Goal: Complete application form

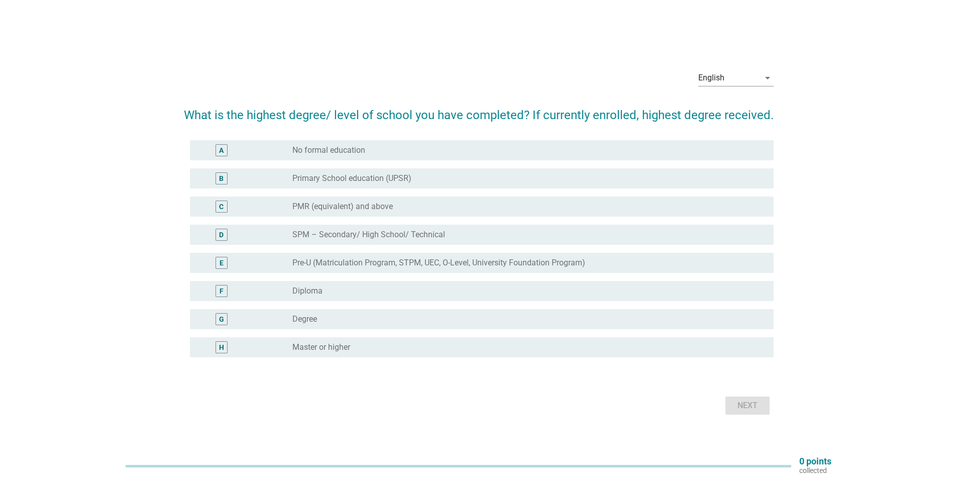
click at [348, 327] on div "G radio_button_unchecked Degree" at bounding box center [482, 319] width 584 height 20
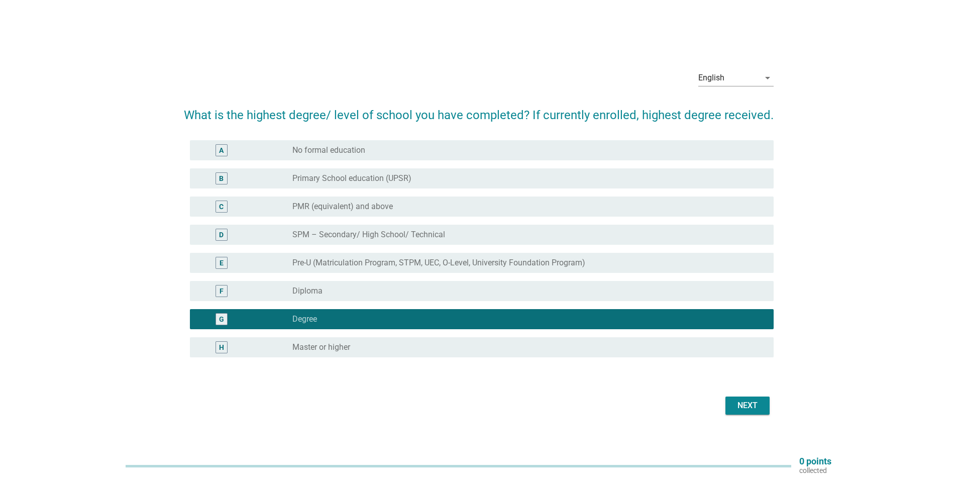
click at [747, 404] on div "Next" at bounding box center [747, 405] width 28 height 12
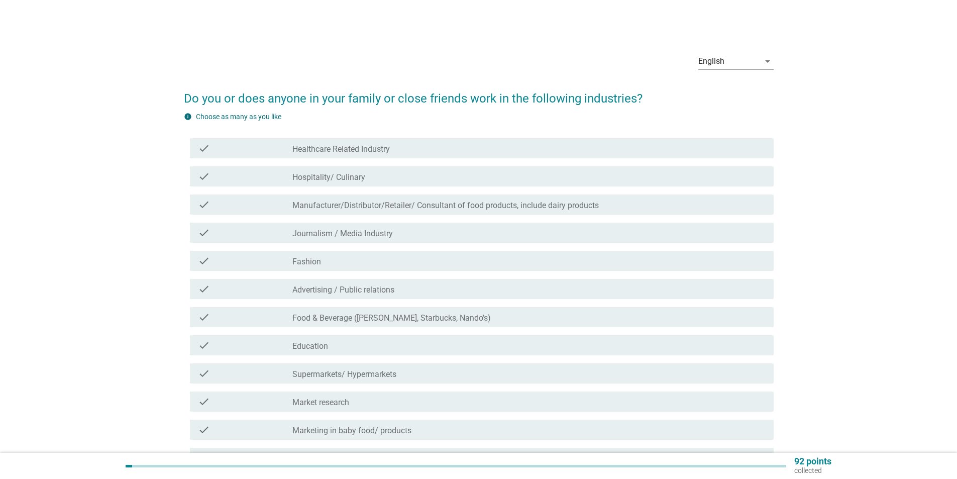
click at [475, 137] on div "check check_box_outline_blank Healthcare Related Industry" at bounding box center [479, 148] width 590 height 28
click at [477, 144] on div "check_box_outline_blank Healthcare Related Industry" at bounding box center [528, 148] width 473 height 12
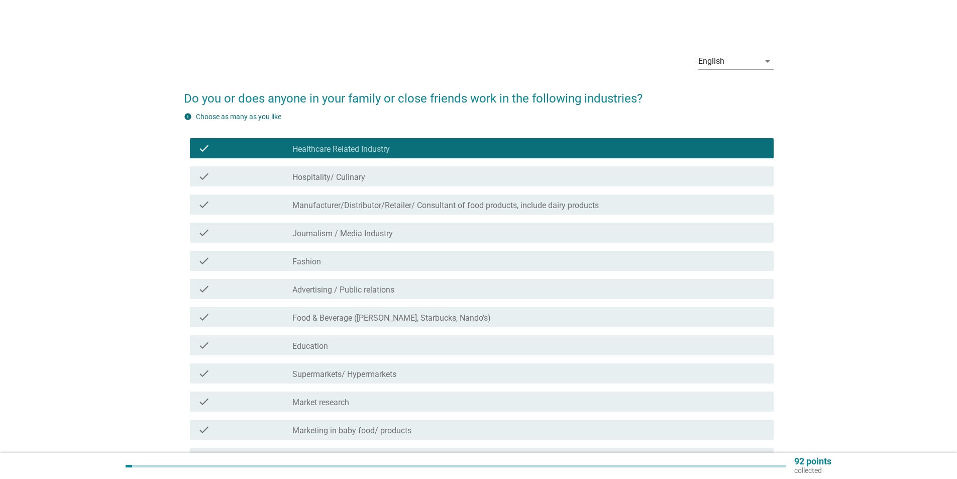
click at [453, 343] on div "check_box_outline_blank Education" at bounding box center [528, 345] width 473 height 12
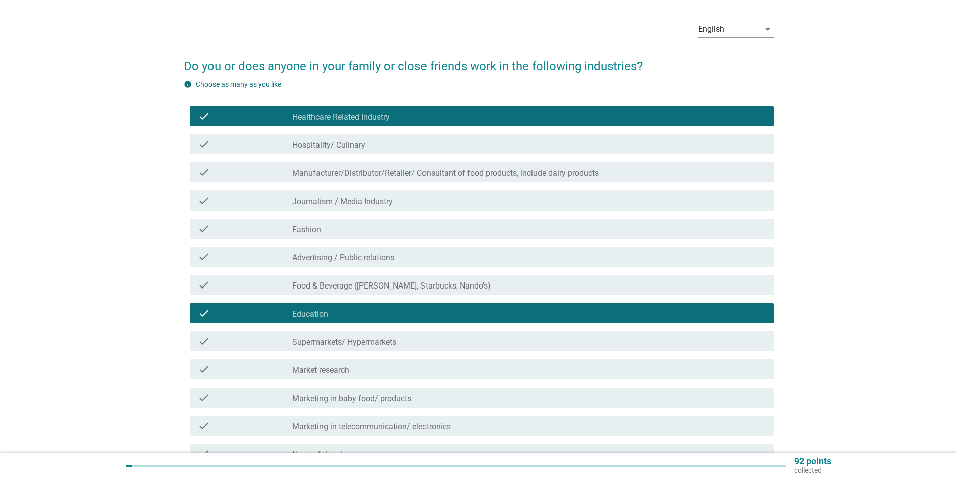
scroll to position [50, 0]
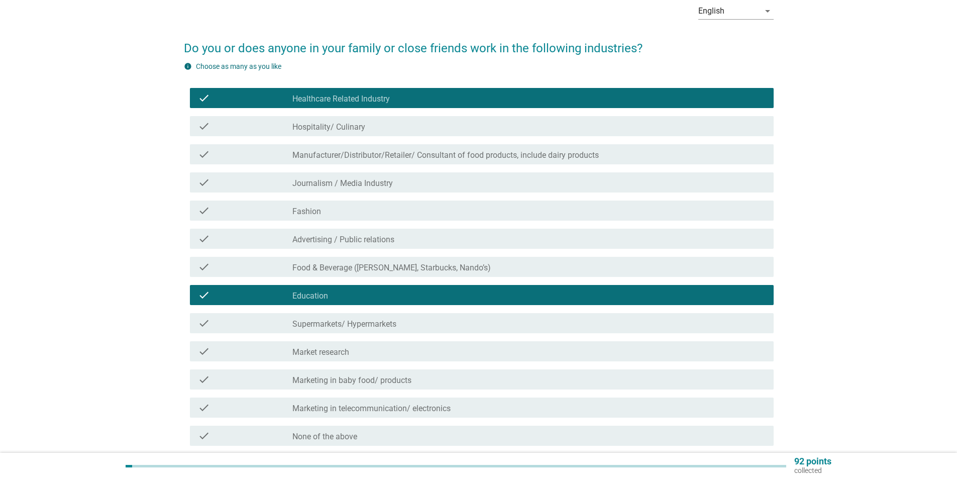
click at [437, 136] on div "check check_box_outline_blank Hospitality/ Culinary" at bounding box center [479, 126] width 590 height 28
click at [442, 131] on div "check_box_outline_blank Hospitality/ Culinary" at bounding box center [528, 126] width 473 height 12
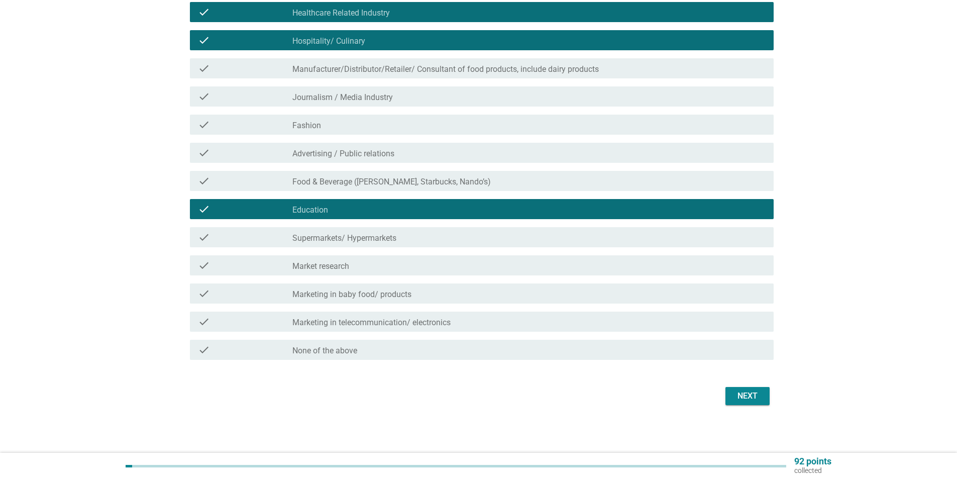
scroll to position [137, 0]
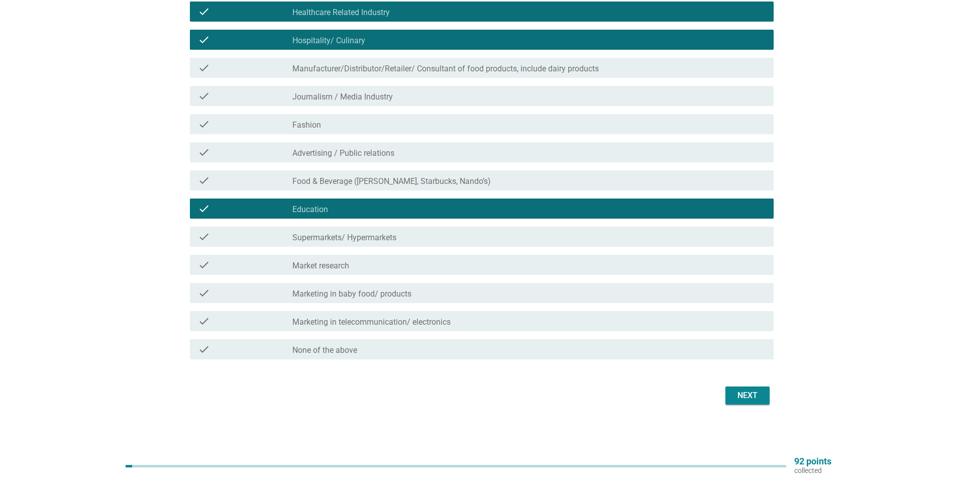
click at [747, 395] on div "Next" at bounding box center [747, 395] width 28 height 12
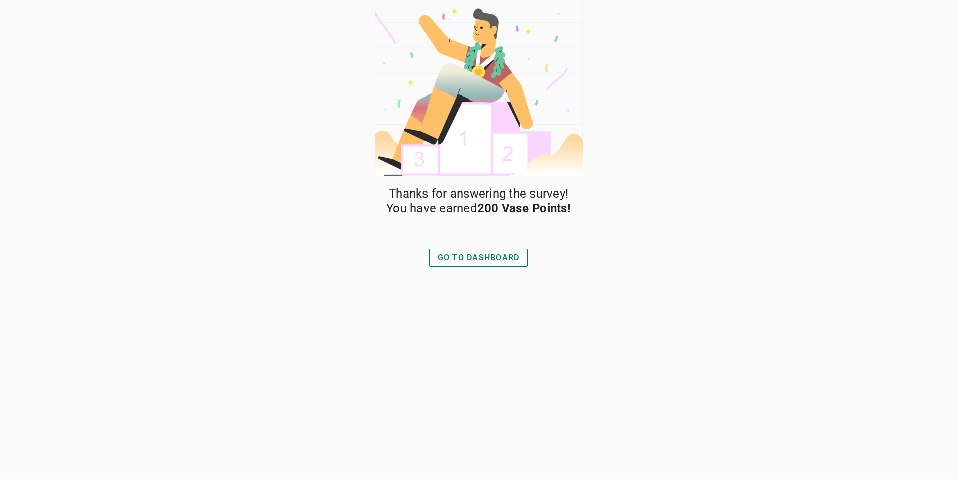
click at [502, 258] on div "GO TO DASHBOARD" at bounding box center [478, 258] width 82 height 12
